Goal: Task Accomplishment & Management: Use online tool/utility

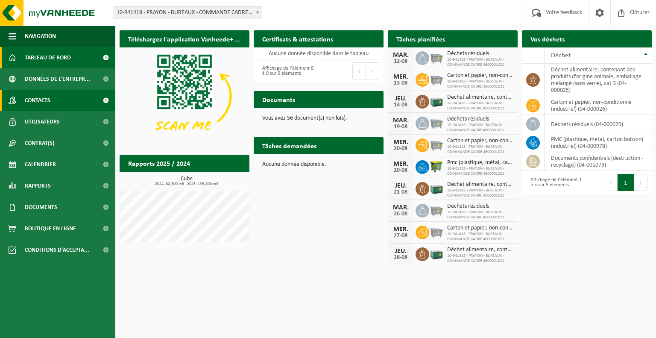
click at [55, 110] on link "Contacts" at bounding box center [57, 100] width 115 height 21
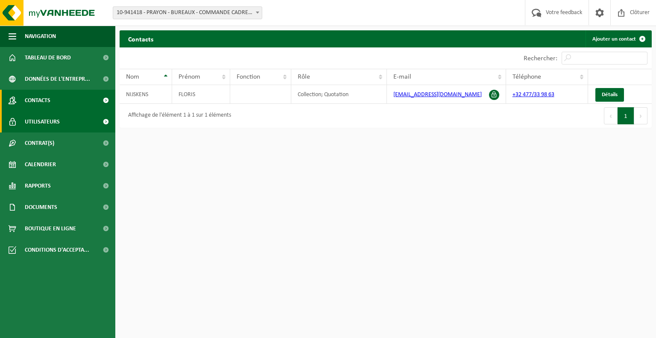
click at [53, 124] on span "Utilisateurs" at bounding box center [42, 121] width 35 height 21
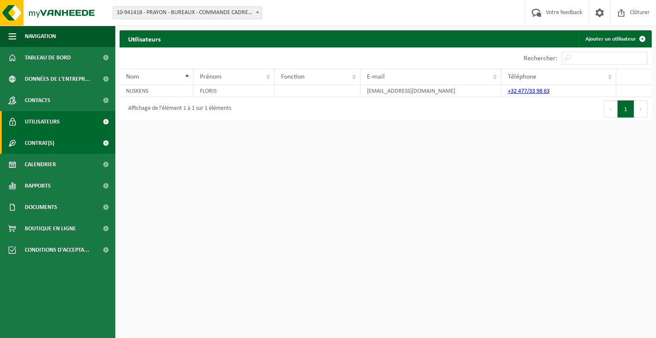
click at [68, 136] on link "Contrat(s)" at bounding box center [57, 142] width 115 height 21
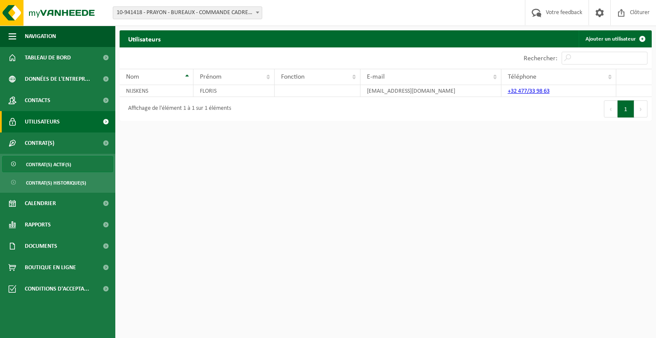
click at [73, 165] on link "Contrat(s) actif(s)" at bounding box center [57, 164] width 111 height 16
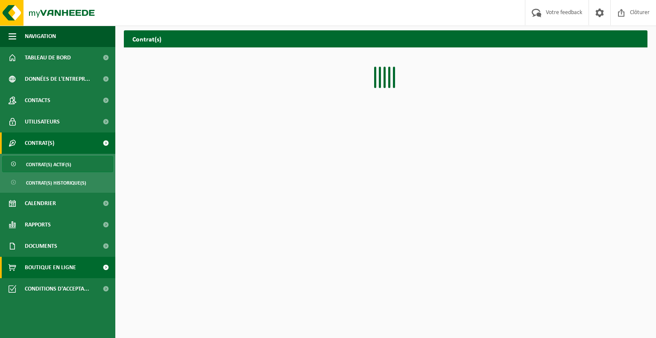
click at [73, 264] on span "Boutique en ligne" at bounding box center [50, 267] width 51 height 21
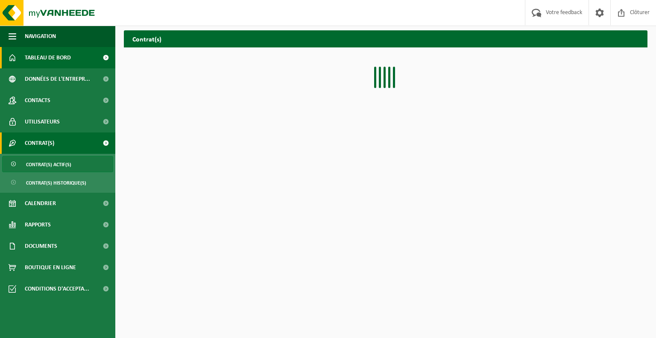
click at [70, 55] on span "Tableau de bord" at bounding box center [48, 57] width 46 height 21
click at [106, 58] on span at bounding box center [105, 57] width 19 height 21
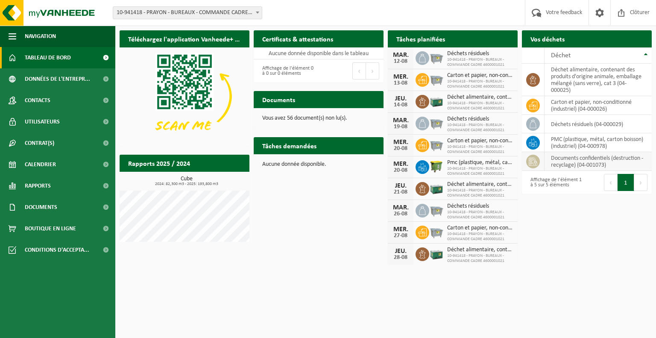
click at [604, 162] on td "documents confidentiels (destruction - recyclage) (04-001073)" at bounding box center [597, 161] width 107 height 19
click at [537, 163] on span at bounding box center [533, 162] width 14 height 14
click at [567, 153] on td "documents confidentiels (destruction - recyclage) (04-001073)" at bounding box center [597, 161] width 107 height 19
click at [611, 47] on link "Demander un transport" at bounding box center [611, 55] width 77 height 17
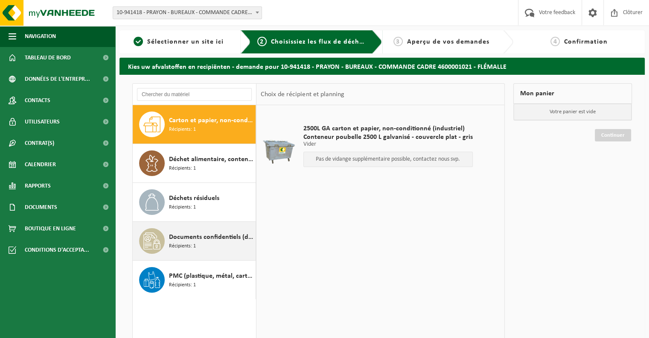
click at [214, 238] on span "Documents confidentiels (destruction - recyclage)" at bounding box center [211, 237] width 85 height 10
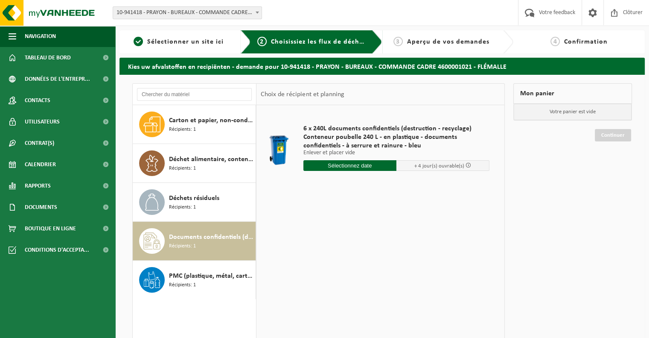
click at [355, 166] on input "text" at bounding box center [349, 165] width 93 height 11
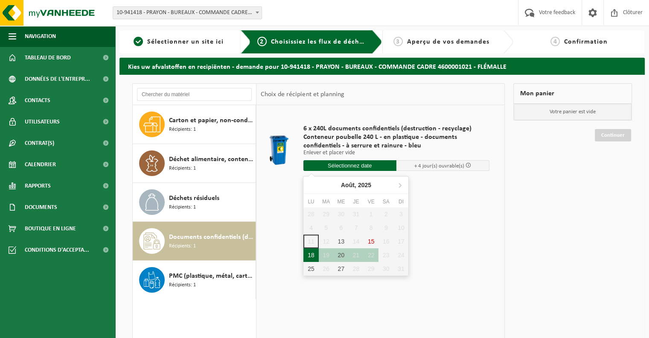
click at [315, 253] on div "18" at bounding box center [310, 255] width 15 height 14
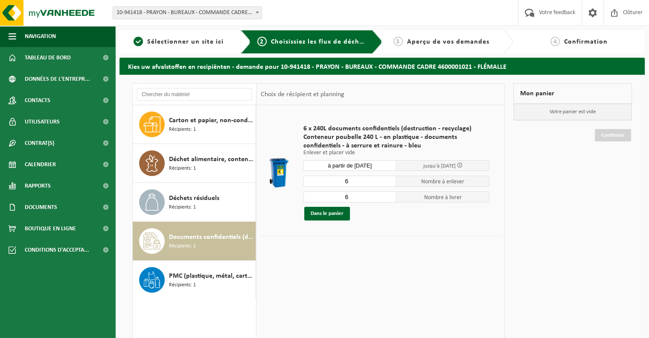
click at [375, 170] on input "à partir de 2025-08-18" at bounding box center [349, 165] width 93 height 11
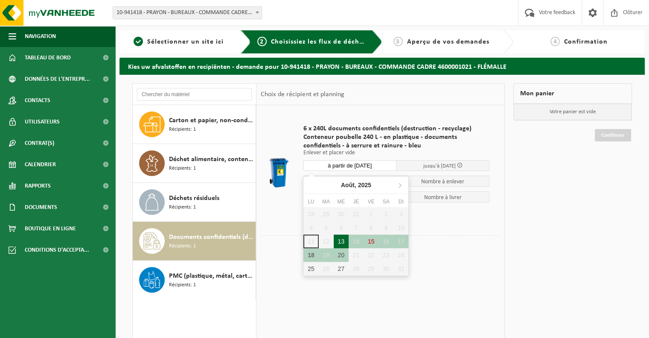
click at [341, 242] on div "13" at bounding box center [341, 241] width 15 height 14
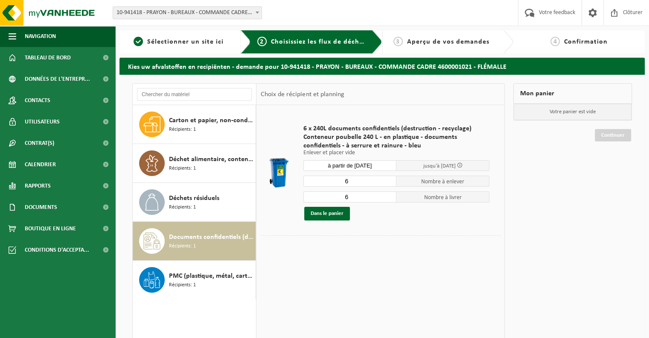
click at [371, 167] on input "à partir de 2025-08-13" at bounding box center [349, 165] width 93 height 11
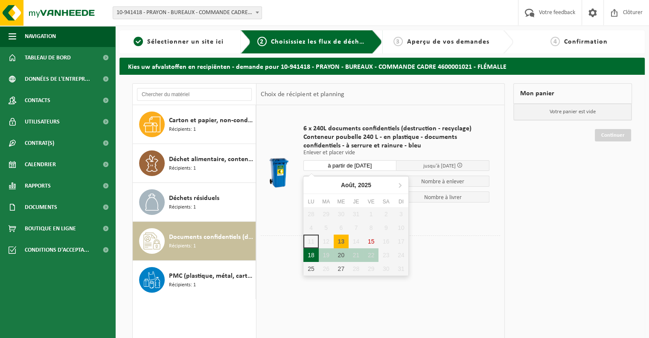
click at [313, 249] on div "18" at bounding box center [310, 255] width 15 height 14
type input "à partir de 2025-08-18"
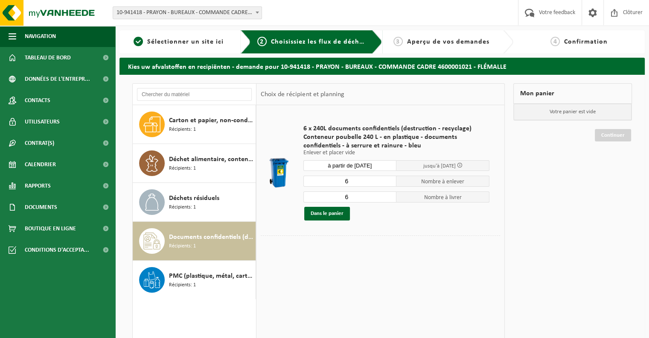
click at [463, 165] on span at bounding box center [460, 165] width 6 height 6
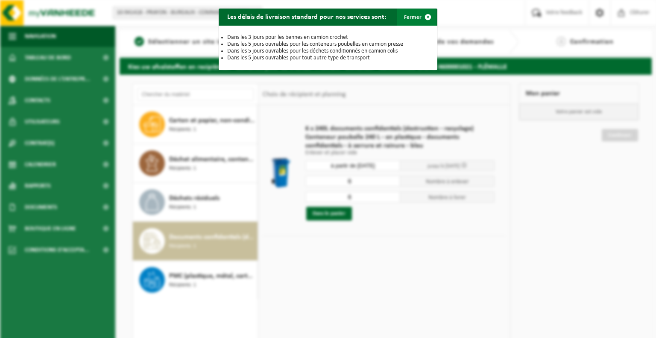
click at [426, 17] on span "button" at bounding box center [427, 17] width 17 height 17
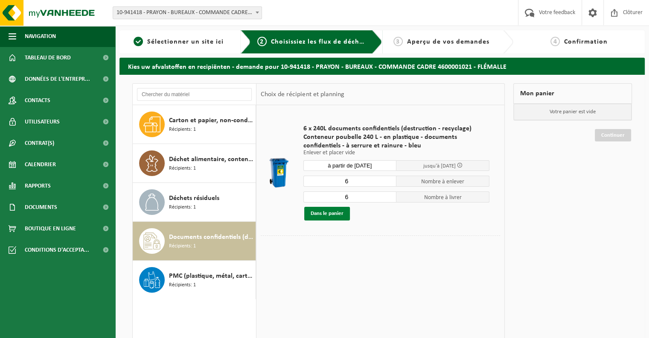
click at [339, 216] on button "Dans le panier" at bounding box center [327, 214] width 46 height 14
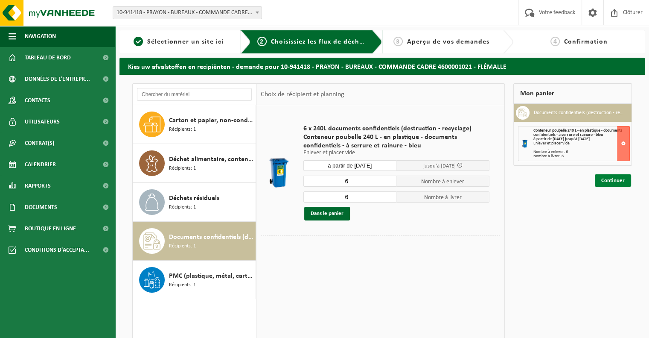
click at [616, 182] on link "Continuer" at bounding box center [613, 180] width 36 height 12
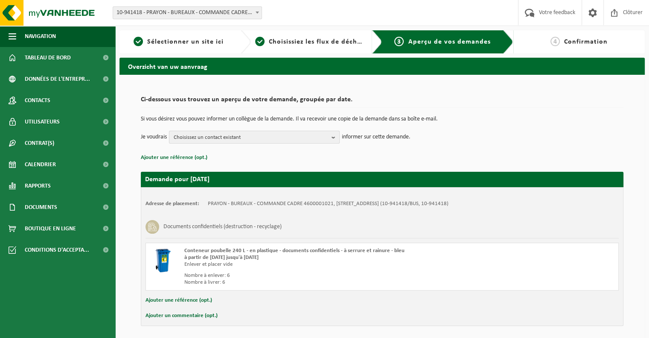
click at [299, 141] on span "Choisissez un contact existant" at bounding box center [251, 137] width 155 height 13
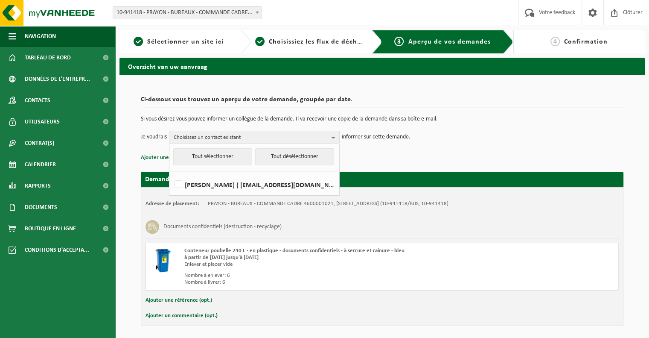
click at [391, 149] on div "Ci-dessous vous trouvez un aperçu de votre demande, groupée par date. Si vous d…" at bounding box center [382, 127] width 483 height 71
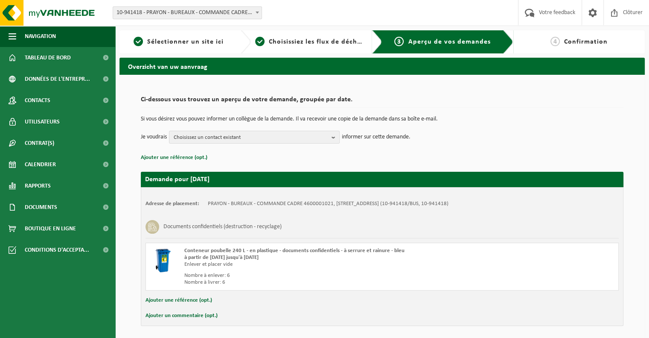
scroll to position [30, 0]
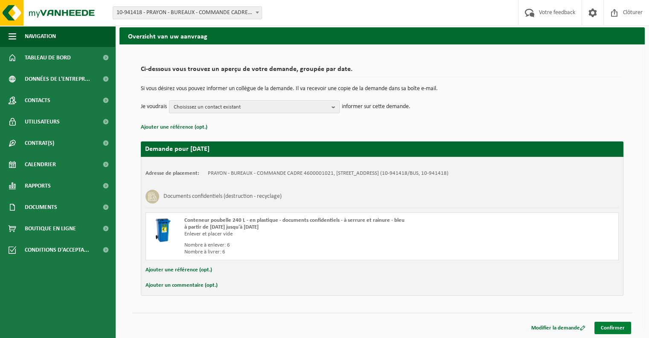
click at [615, 326] on link "Confirmer" at bounding box center [613, 327] width 37 height 12
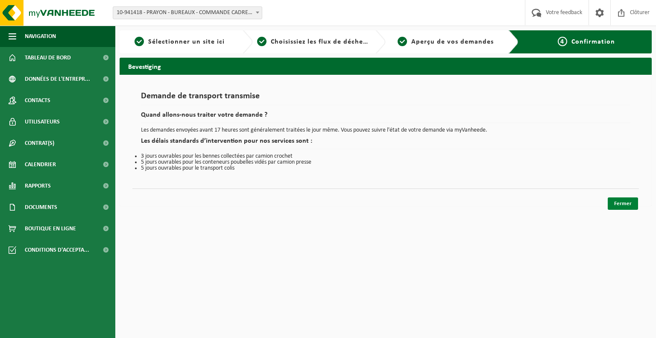
click at [617, 206] on link "Fermer" at bounding box center [622, 203] width 30 height 12
